Goal: Find specific page/section: Locate a particular part of the current website

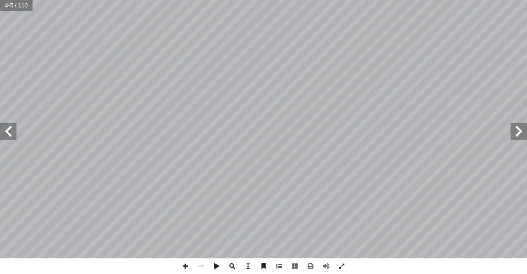
click at [1, 138] on span at bounding box center [8, 131] width 16 height 16
click at [9, 136] on span at bounding box center [8, 131] width 16 height 16
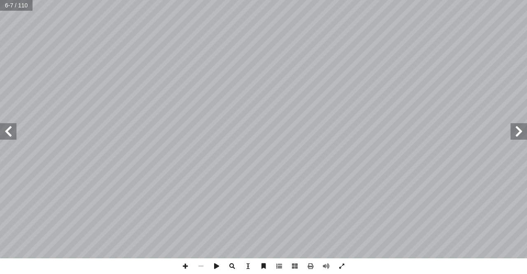
click at [9, 136] on span at bounding box center [8, 131] width 16 height 16
click at [321, 263] on span at bounding box center [326, 266] width 16 height 16
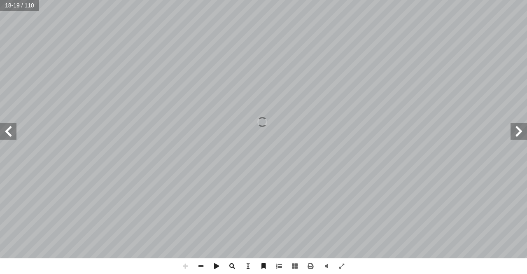
click at [7, 128] on span at bounding box center [8, 131] width 16 height 16
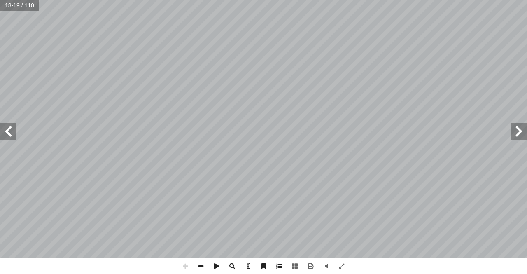
click at [7, 128] on span at bounding box center [8, 131] width 16 height 16
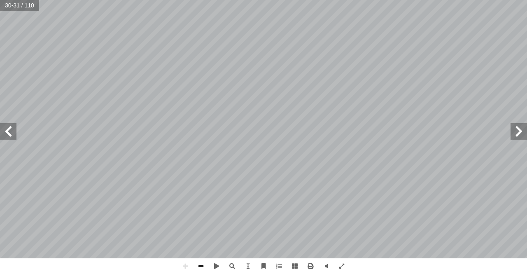
click at [204, 262] on span at bounding box center [201, 266] width 16 height 16
click at [0, 133] on span at bounding box center [8, 131] width 16 height 16
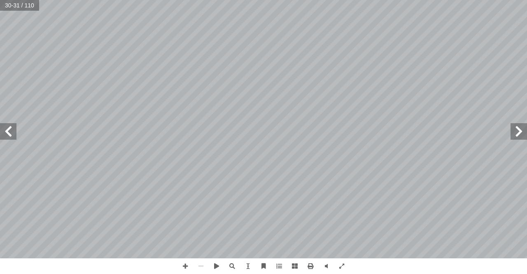
click at [0, 133] on span at bounding box center [8, 131] width 16 height 16
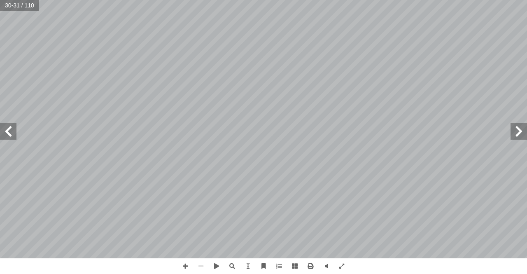
click at [0, 133] on span at bounding box center [8, 131] width 16 height 16
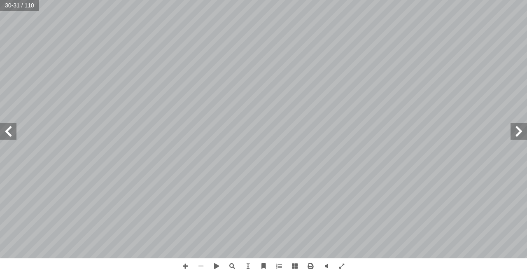
click at [0, 133] on span at bounding box center [8, 131] width 16 height 16
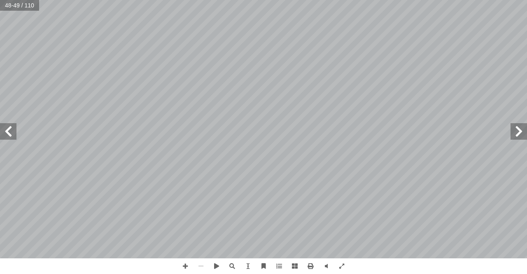
click at [0, 133] on span at bounding box center [8, 131] width 16 height 16
click at [7, 132] on span at bounding box center [8, 131] width 16 height 16
click at [186, 265] on span at bounding box center [185, 266] width 16 height 16
